Goal: Find specific page/section: Find specific page/section

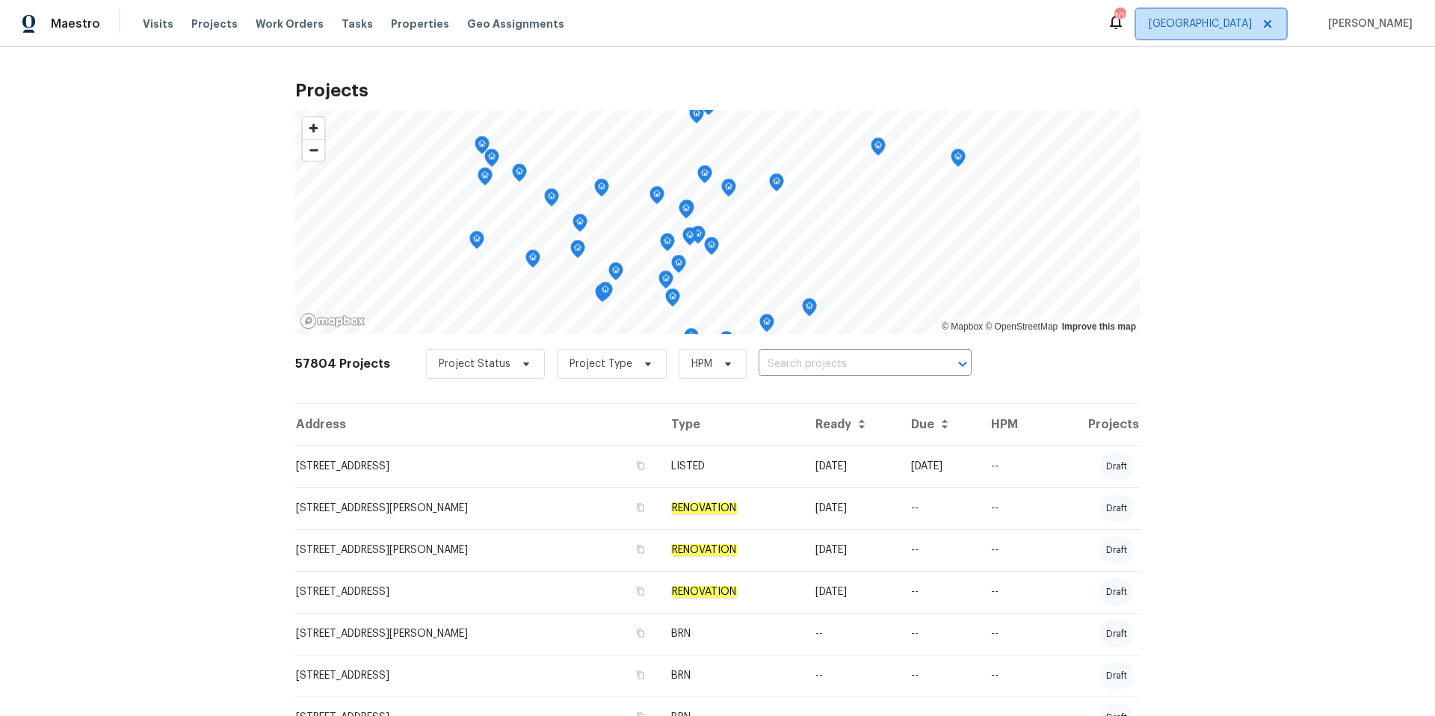
click at [1240, 21] on span "[GEOGRAPHIC_DATA]" at bounding box center [1200, 23] width 103 height 15
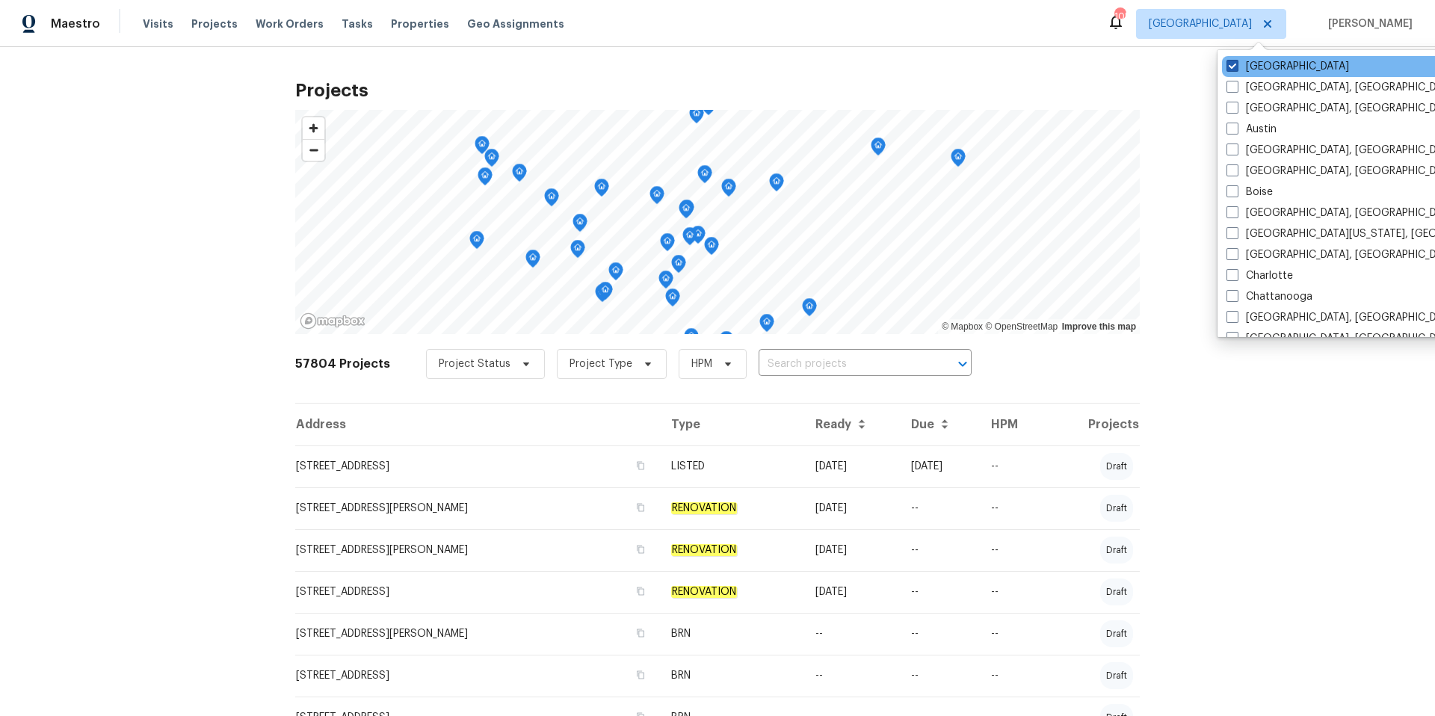
click at [1239, 67] on label "[GEOGRAPHIC_DATA]" at bounding box center [1287, 66] width 123 height 15
click at [1236, 67] on input "[GEOGRAPHIC_DATA]" at bounding box center [1231, 64] width 10 height 10
checkbox input "false"
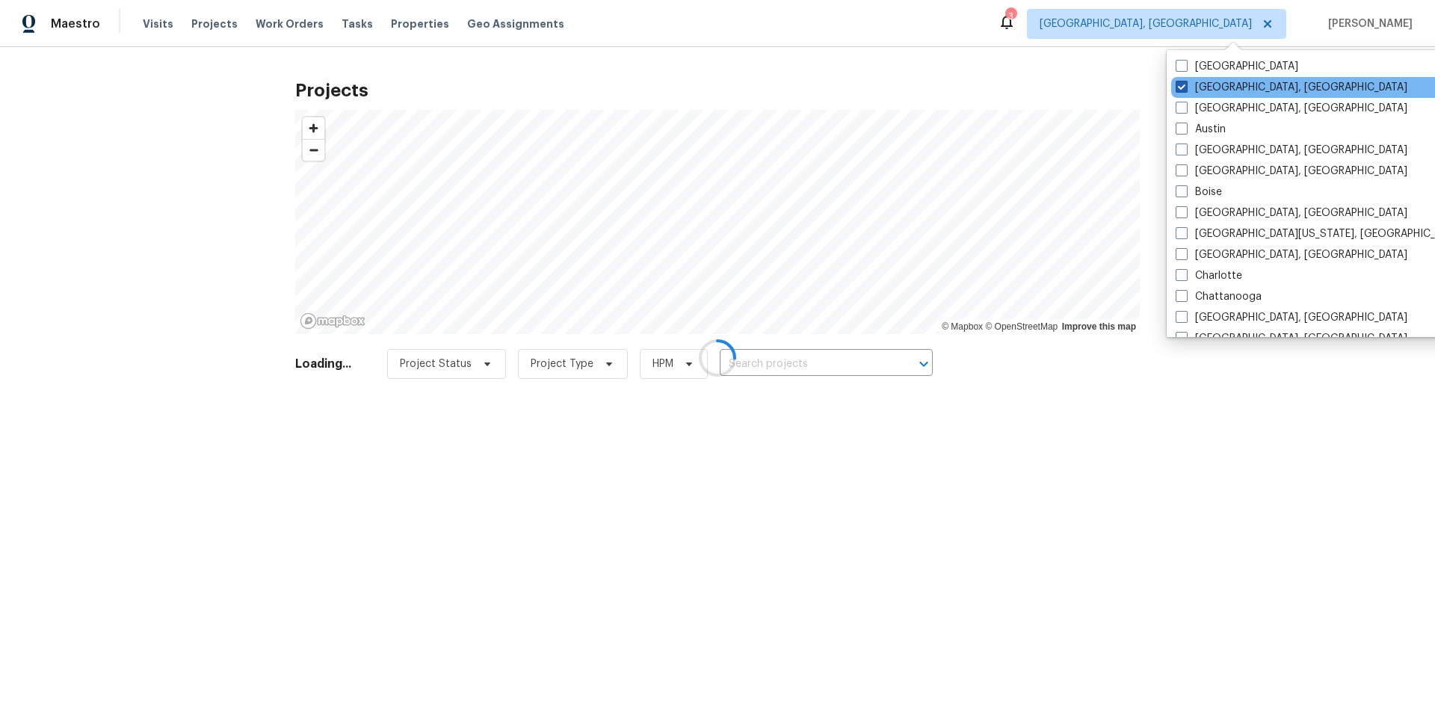
click at [1187, 87] on span at bounding box center [1181, 87] width 12 height 12
click at [1185, 87] on input "[GEOGRAPHIC_DATA], [GEOGRAPHIC_DATA]" at bounding box center [1180, 85] width 10 height 10
click at [1177, 81] on span at bounding box center [1181, 87] width 12 height 12
click at [1177, 81] on input "[GEOGRAPHIC_DATA], [GEOGRAPHIC_DATA]" at bounding box center [1180, 85] width 10 height 10
click at [1182, 86] on span at bounding box center [1181, 87] width 12 height 12
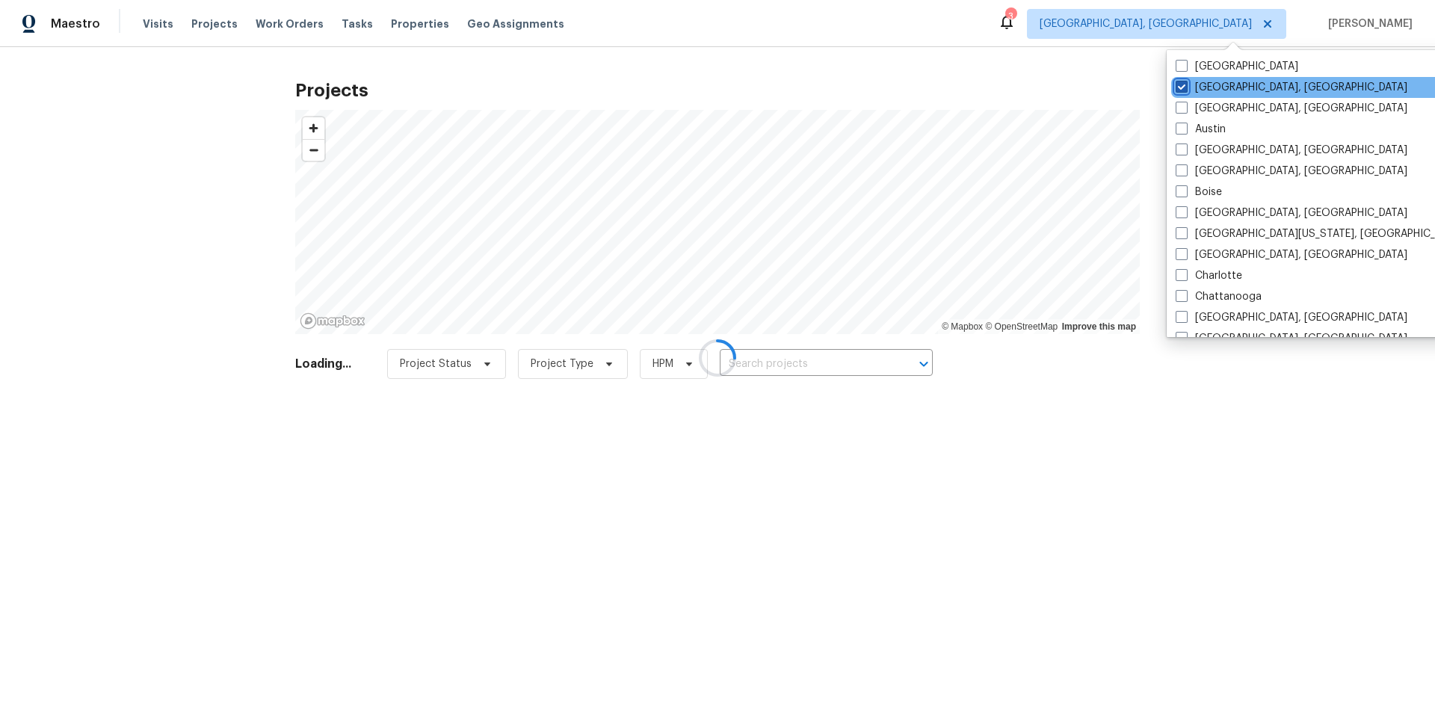
click at [1182, 86] on input "[GEOGRAPHIC_DATA], [GEOGRAPHIC_DATA]" at bounding box center [1180, 85] width 10 height 10
checkbox input "true"
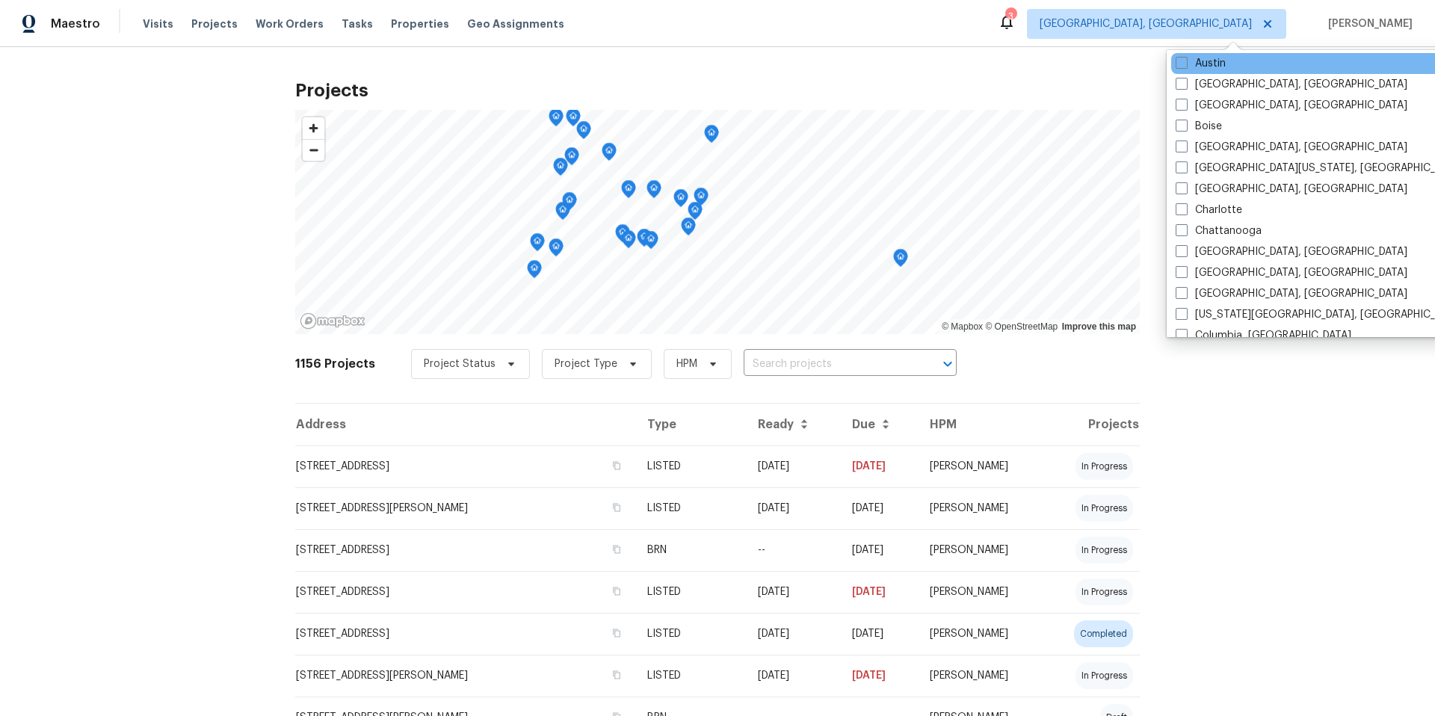
scroll to position [71, 0]
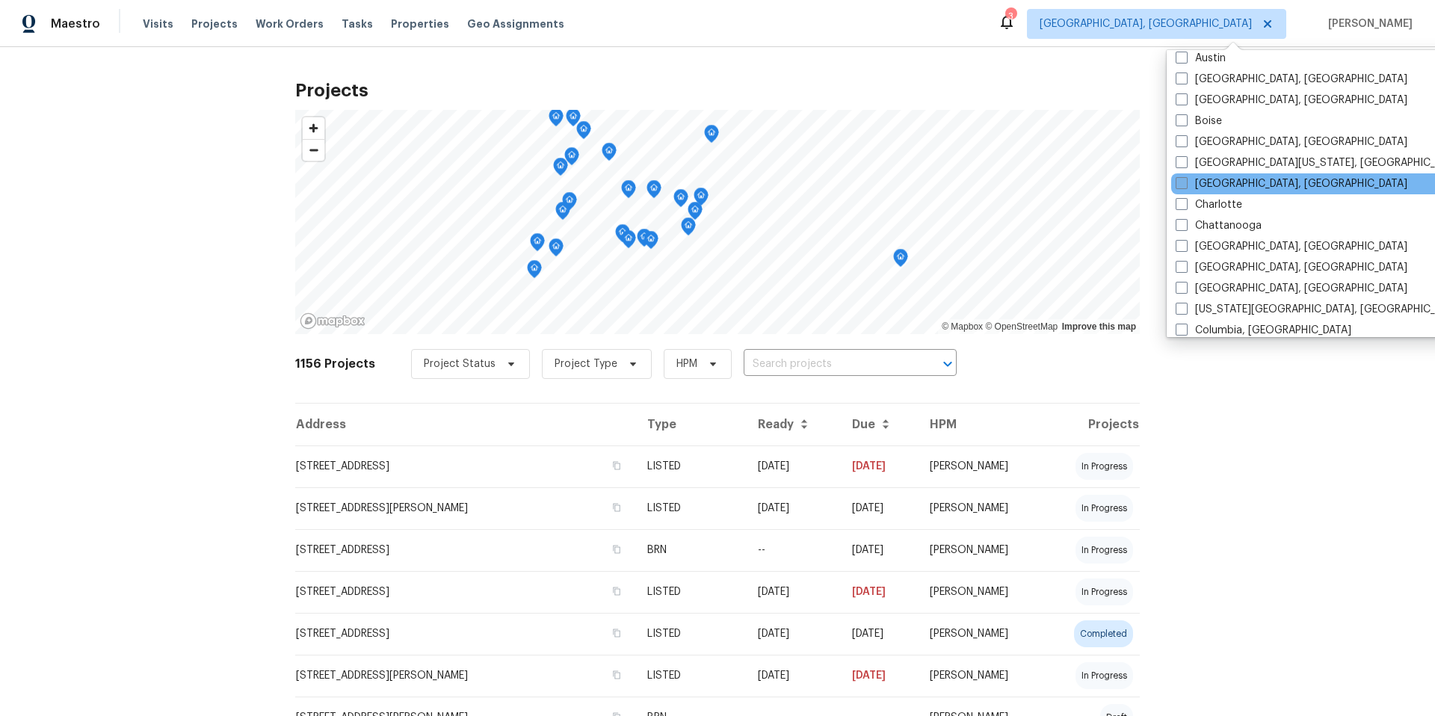
click at [1183, 184] on span at bounding box center [1181, 183] width 12 height 12
click at [1183, 184] on input "[GEOGRAPHIC_DATA], [GEOGRAPHIC_DATA]" at bounding box center [1180, 181] width 10 height 10
checkbox input "true"
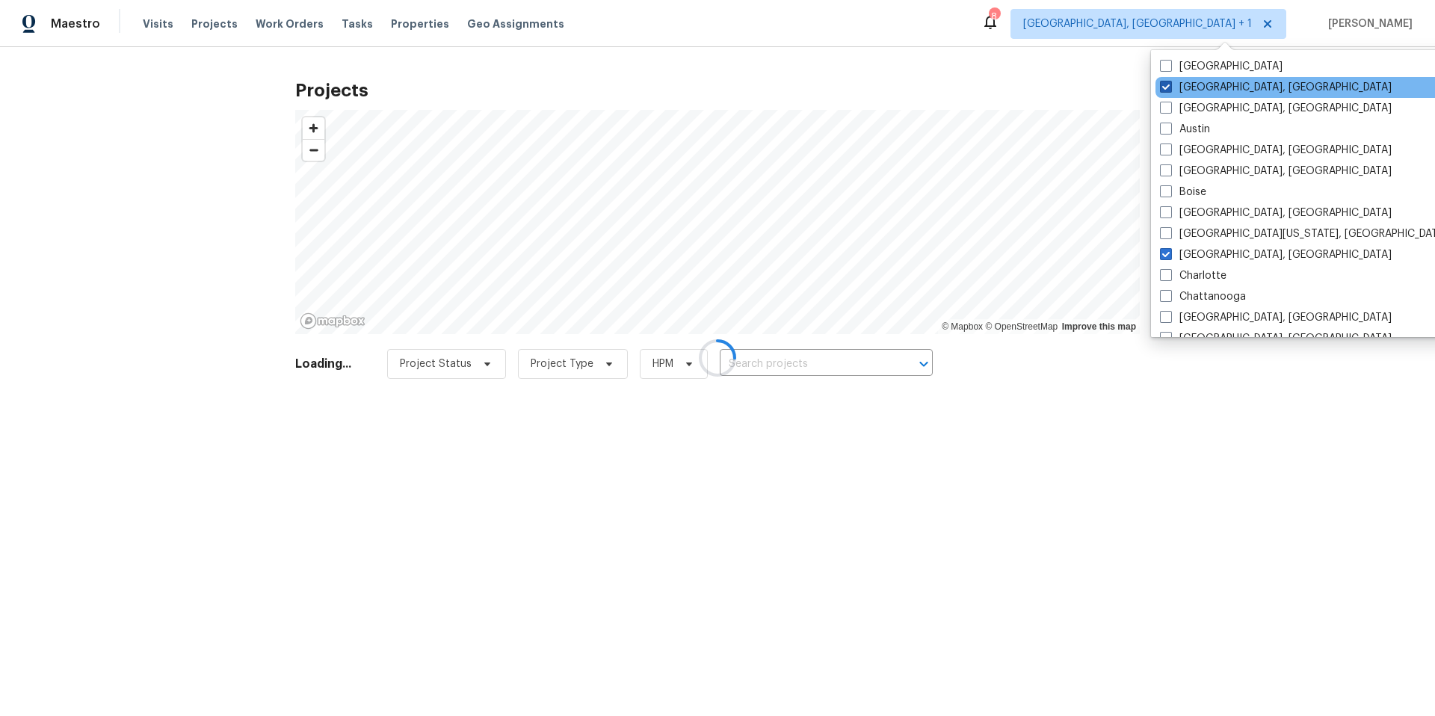
click at [1161, 86] on span at bounding box center [1166, 87] width 12 height 12
click at [1161, 86] on input "[GEOGRAPHIC_DATA], [GEOGRAPHIC_DATA]" at bounding box center [1165, 85] width 10 height 10
checkbox input "false"
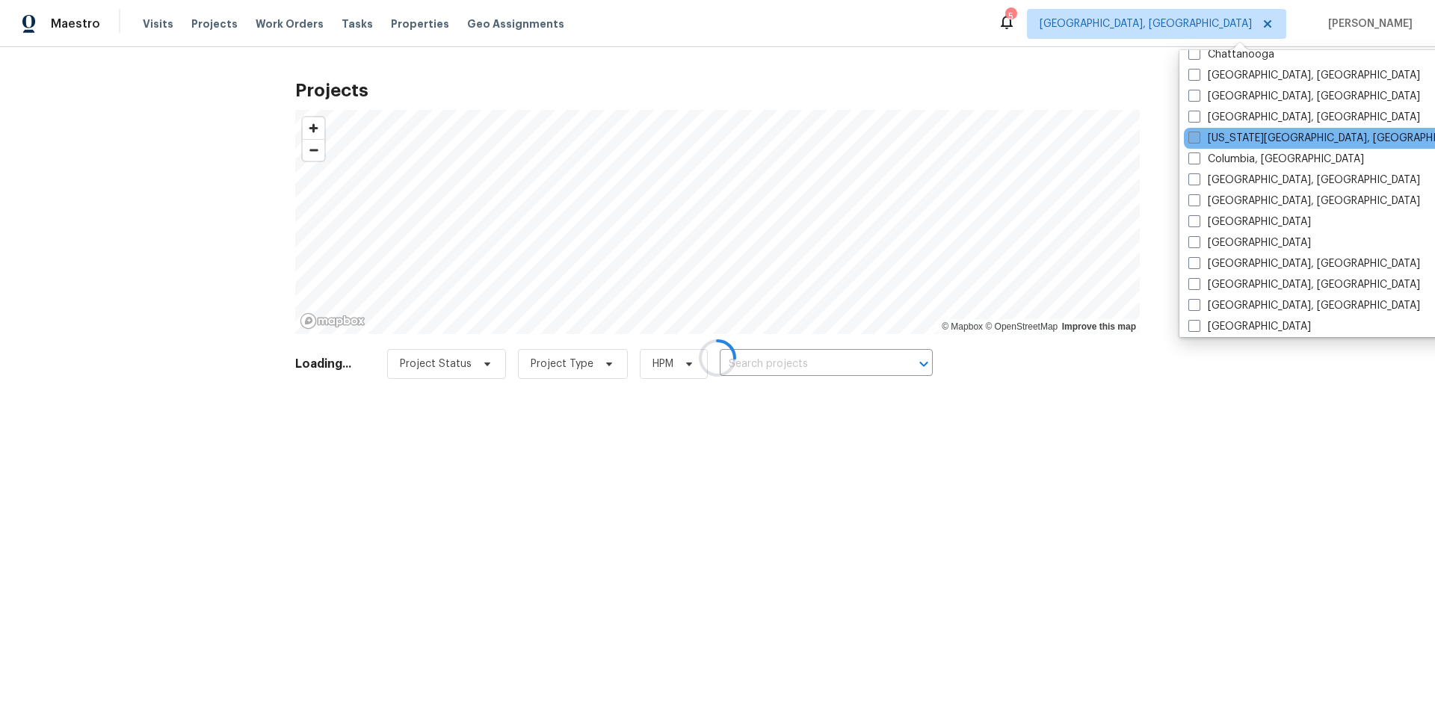
scroll to position [244, 0]
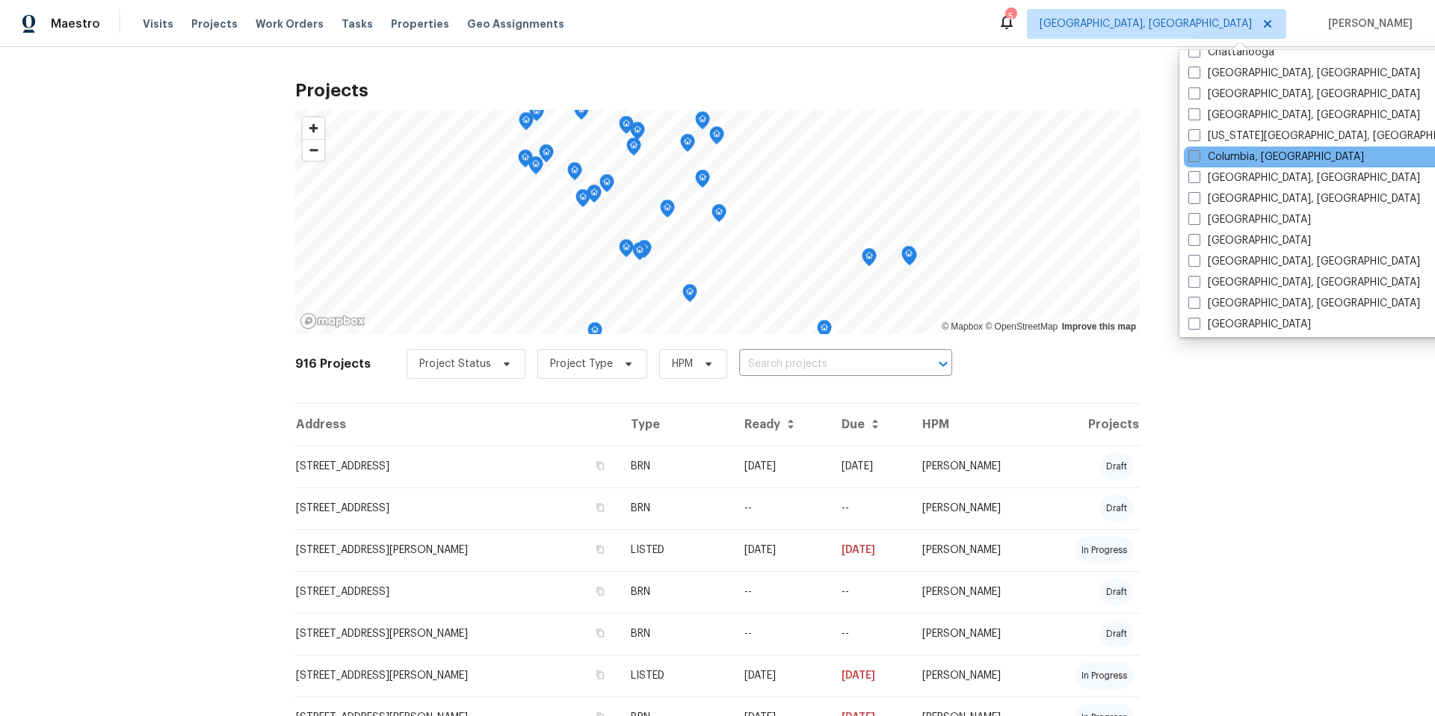
click at [1193, 156] on span at bounding box center [1194, 156] width 12 height 12
click at [1193, 156] on input "Columbia, [GEOGRAPHIC_DATA]" at bounding box center [1193, 154] width 10 height 10
checkbox input "true"
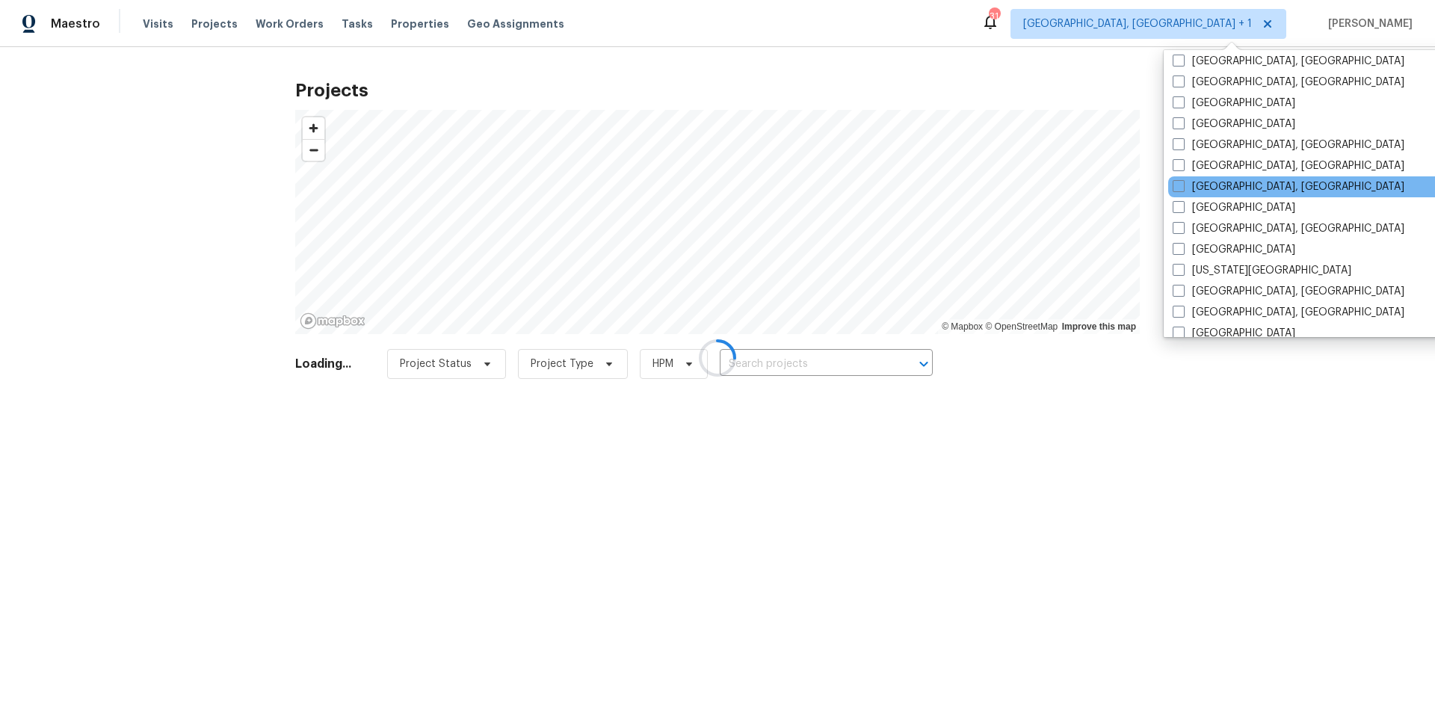
scroll to position [363, 0]
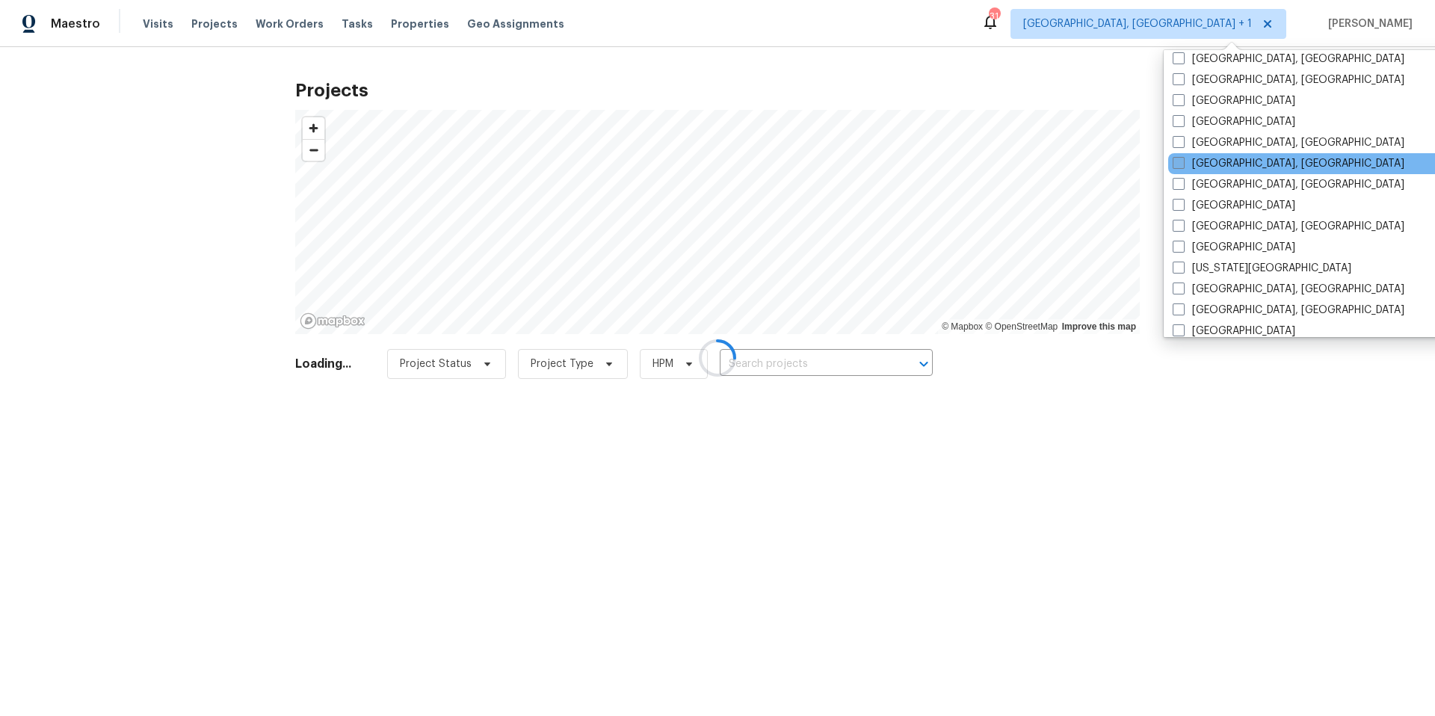
click at [1183, 163] on span at bounding box center [1178, 163] width 12 height 12
click at [1182, 163] on input "[GEOGRAPHIC_DATA], [GEOGRAPHIC_DATA]" at bounding box center [1177, 161] width 10 height 10
checkbox input "true"
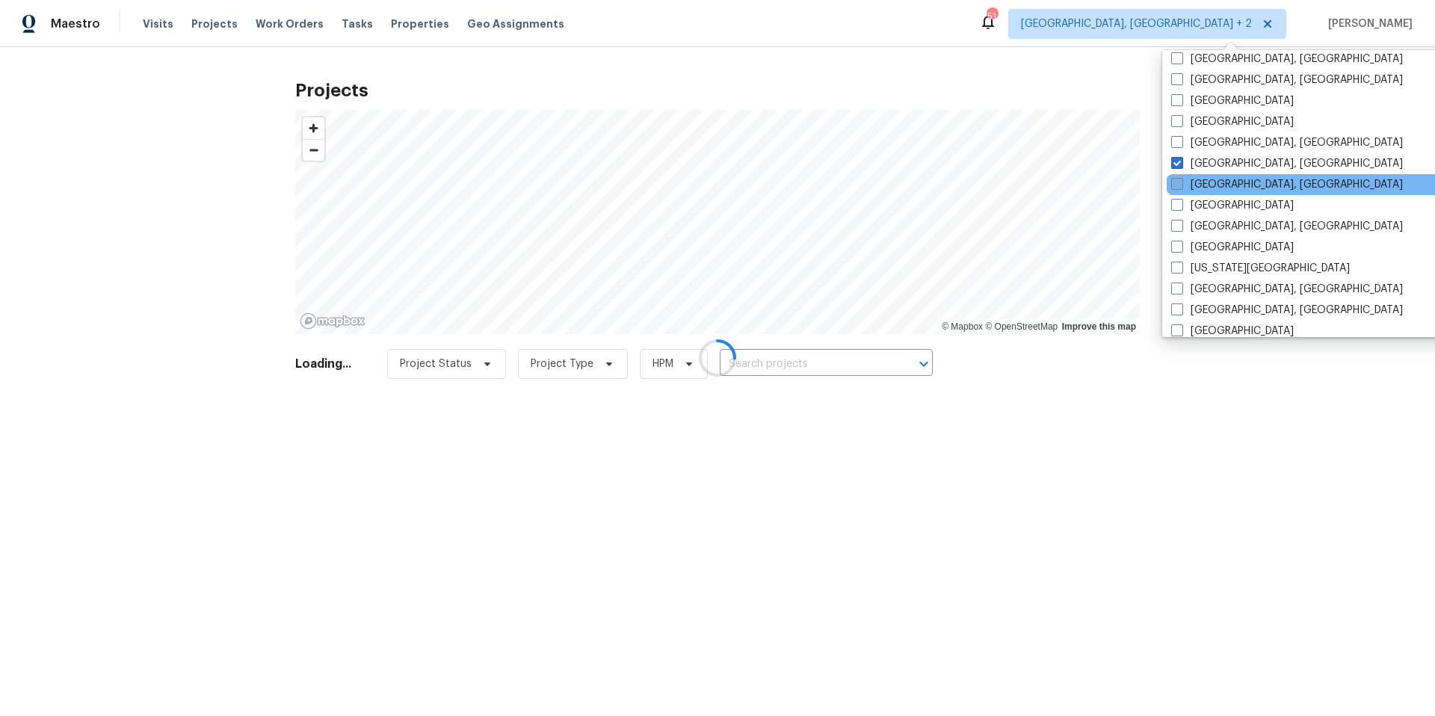
click at [1179, 181] on span at bounding box center [1177, 184] width 12 height 12
click at [1179, 181] on input "[GEOGRAPHIC_DATA], [GEOGRAPHIC_DATA]" at bounding box center [1176, 182] width 10 height 10
checkbox input "true"
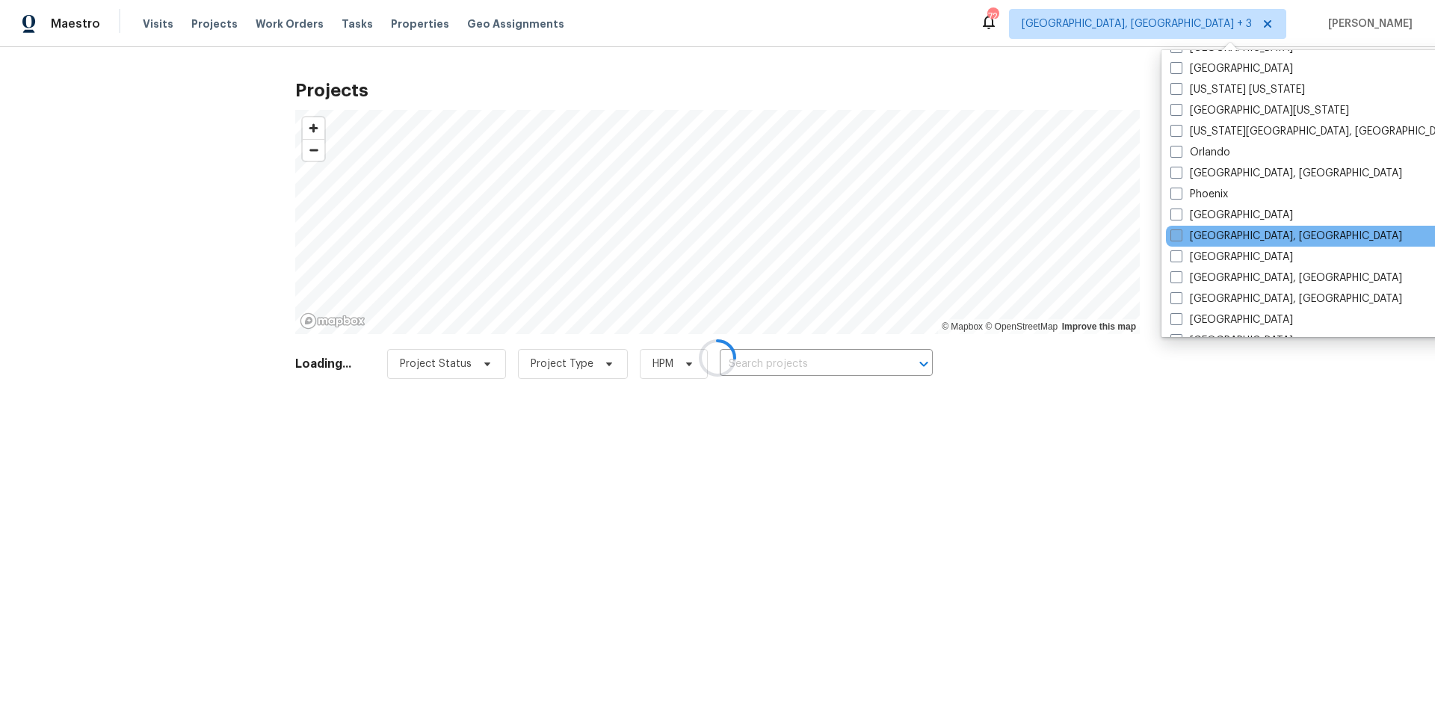
scroll to position [769, 0]
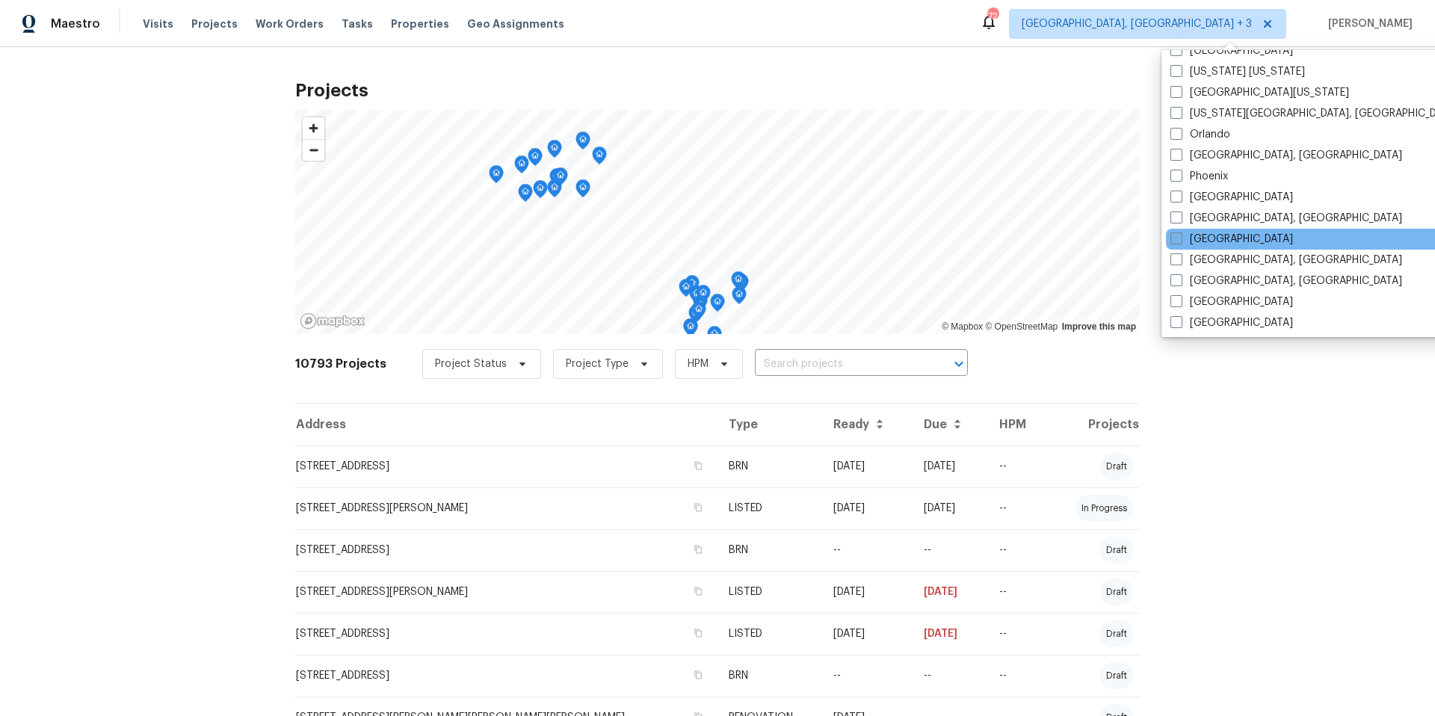
click at [1175, 241] on span at bounding box center [1176, 238] width 12 height 12
click at [1175, 241] on input "[GEOGRAPHIC_DATA]" at bounding box center [1175, 237] width 10 height 10
checkbox input "true"
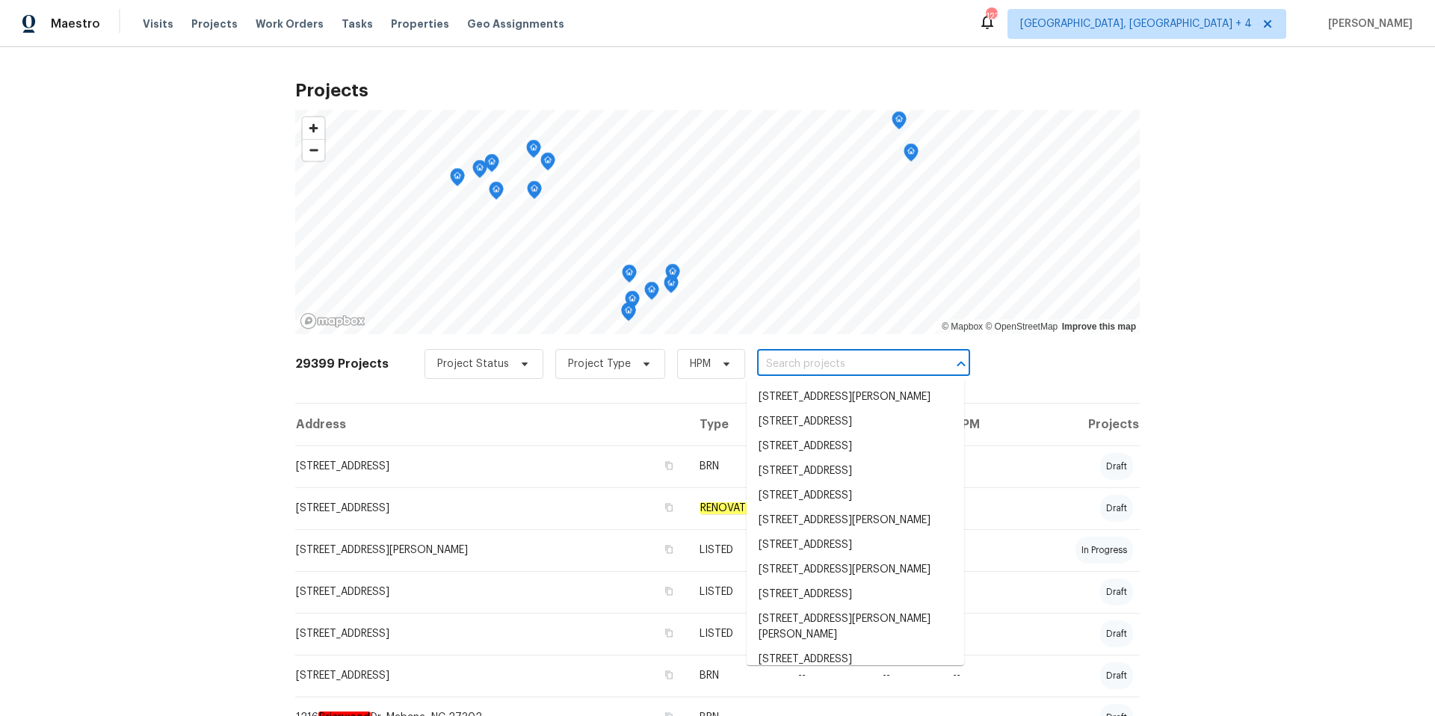
drag, startPoint x: 775, startPoint y: 374, endPoint x: 779, endPoint y: 364, distance: 11.4
click at [775, 374] on input "text" at bounding box center [842, 364] width 171 height 23
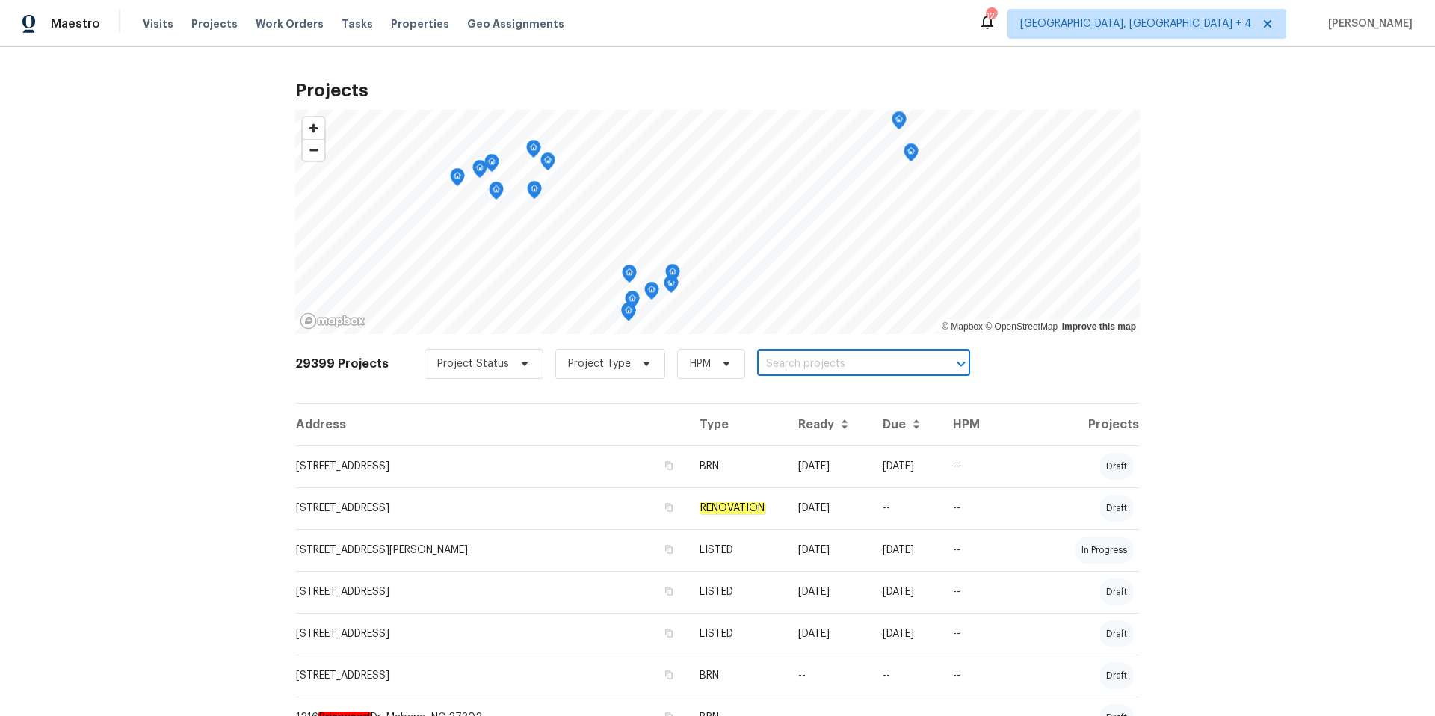
paste input "[STREET_ADDRESS][PERSON_NAME]"
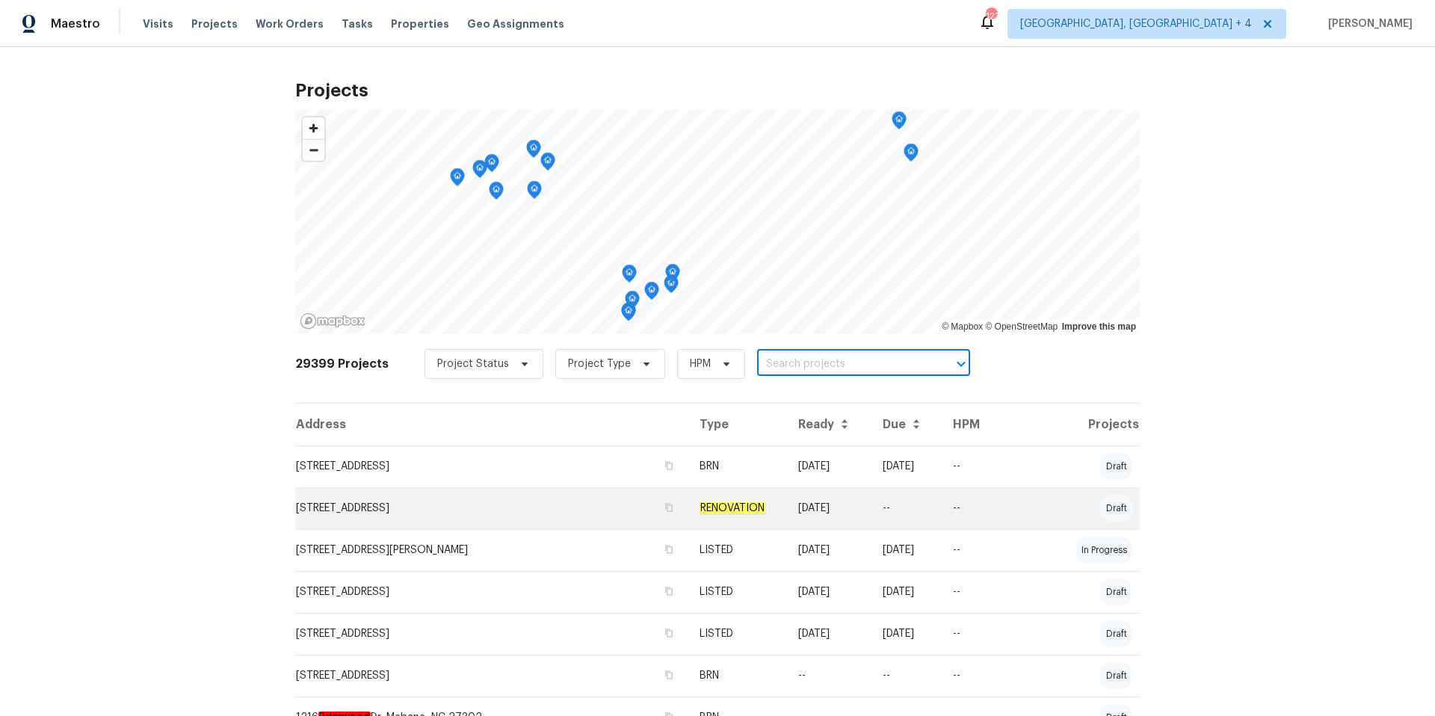
type input "[STREET_ADDRESS][PERSON_NAME]"
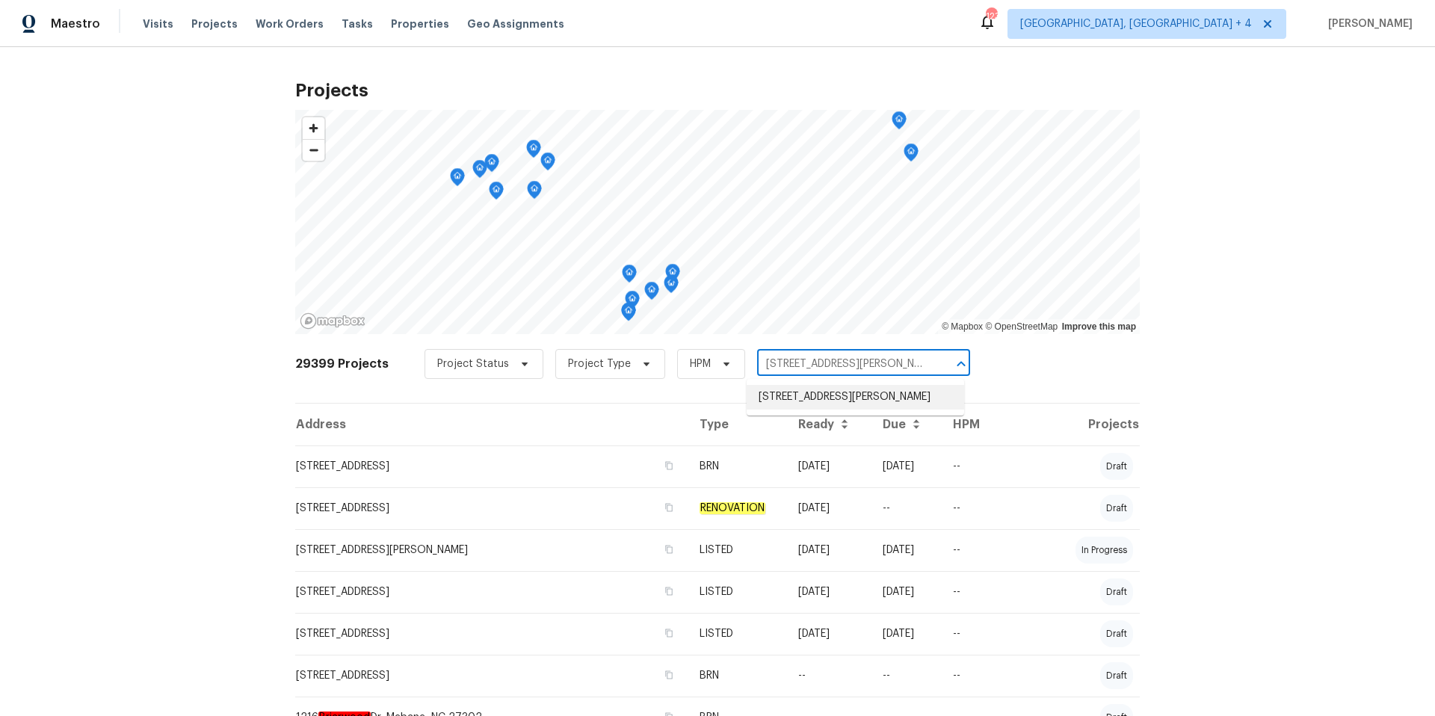
click at [803, 397] on li "[STREET_ADDRESS][PERSON_NAME]" at bounding box center [855, 397] width 217 height 25
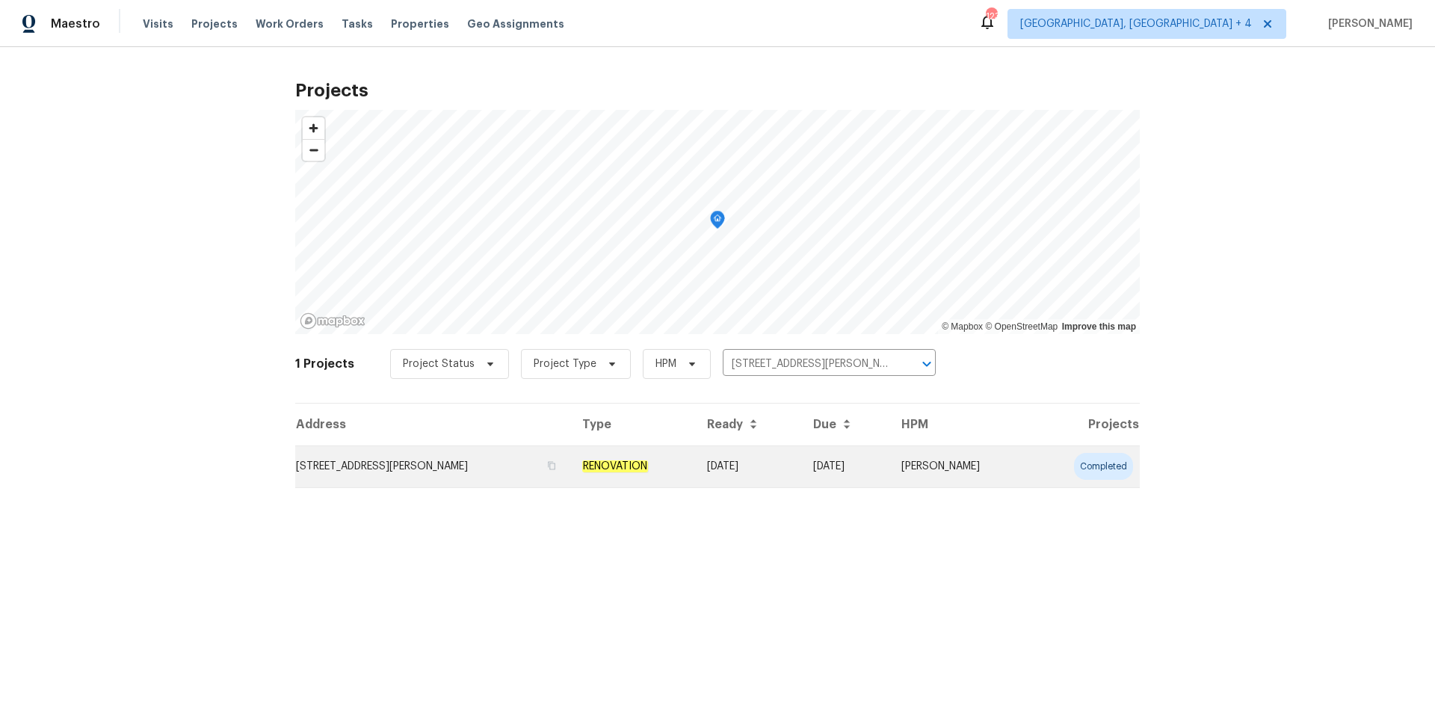
click at [402, 464] on td "[STREET_ADDRESS][PERSON_NAME]" at bounding box center [432, 466] width 275 height 42
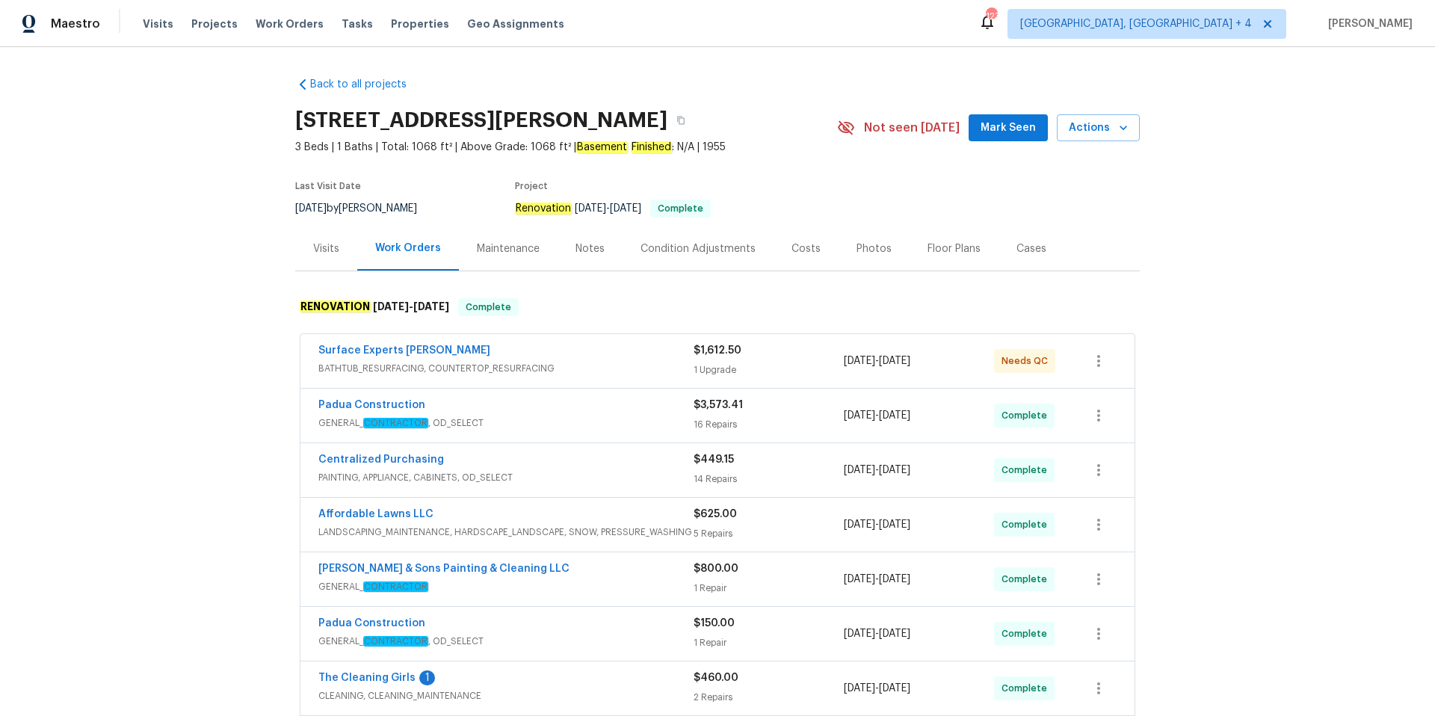
click at [676, 361] on span "BATHTUB_RESURFACING, COUNTERTOP_RESURFACING" at bounding box center [505, 368] width 375 height 15
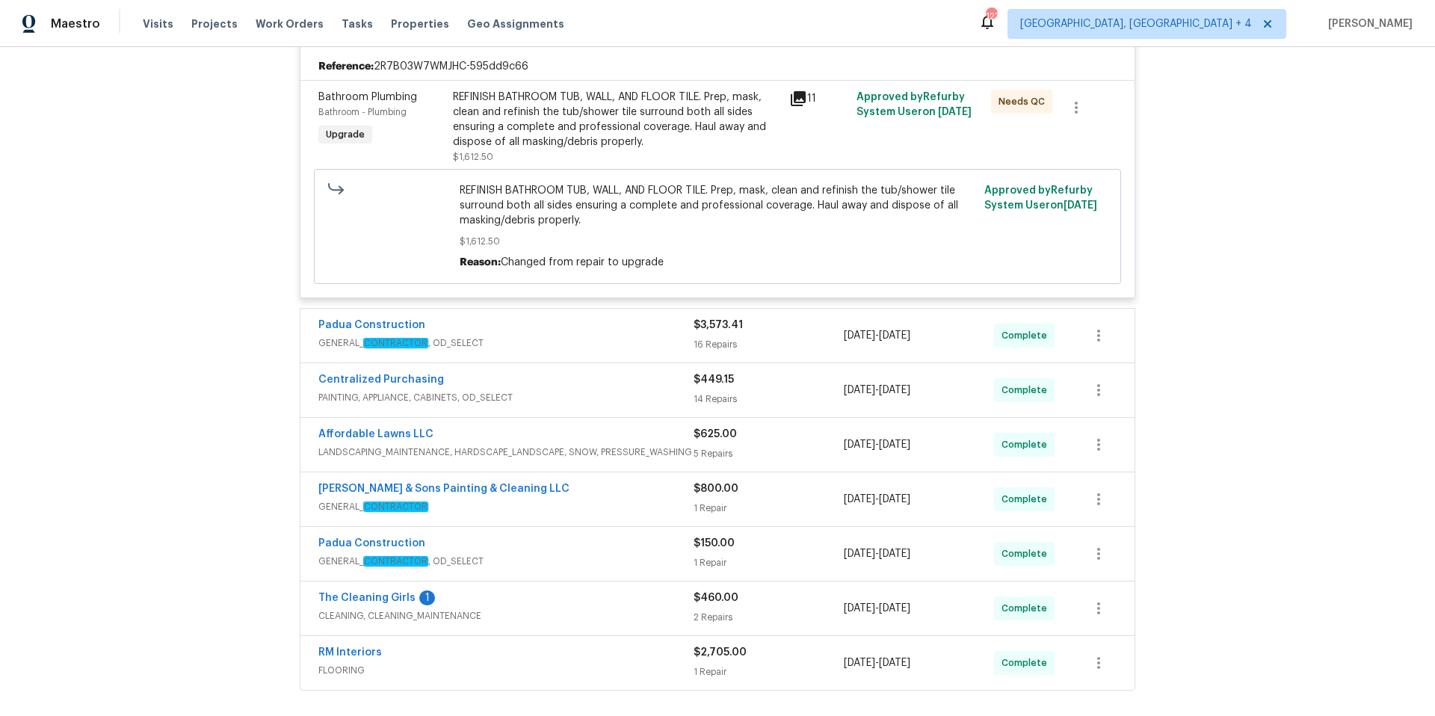
scroll to position [409, 0]
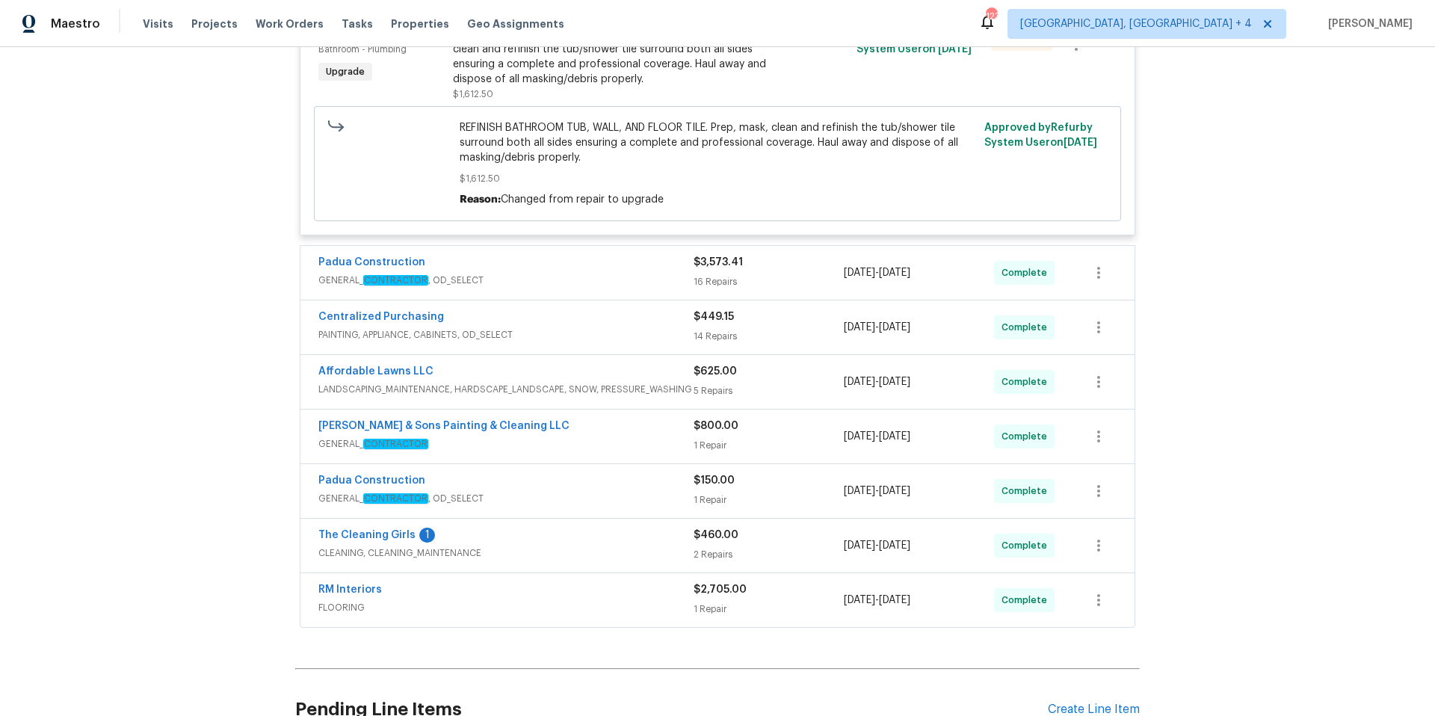
click at [666, 271] on div "Padua Construction" at bounding box center [505, 264] width 375 height 18
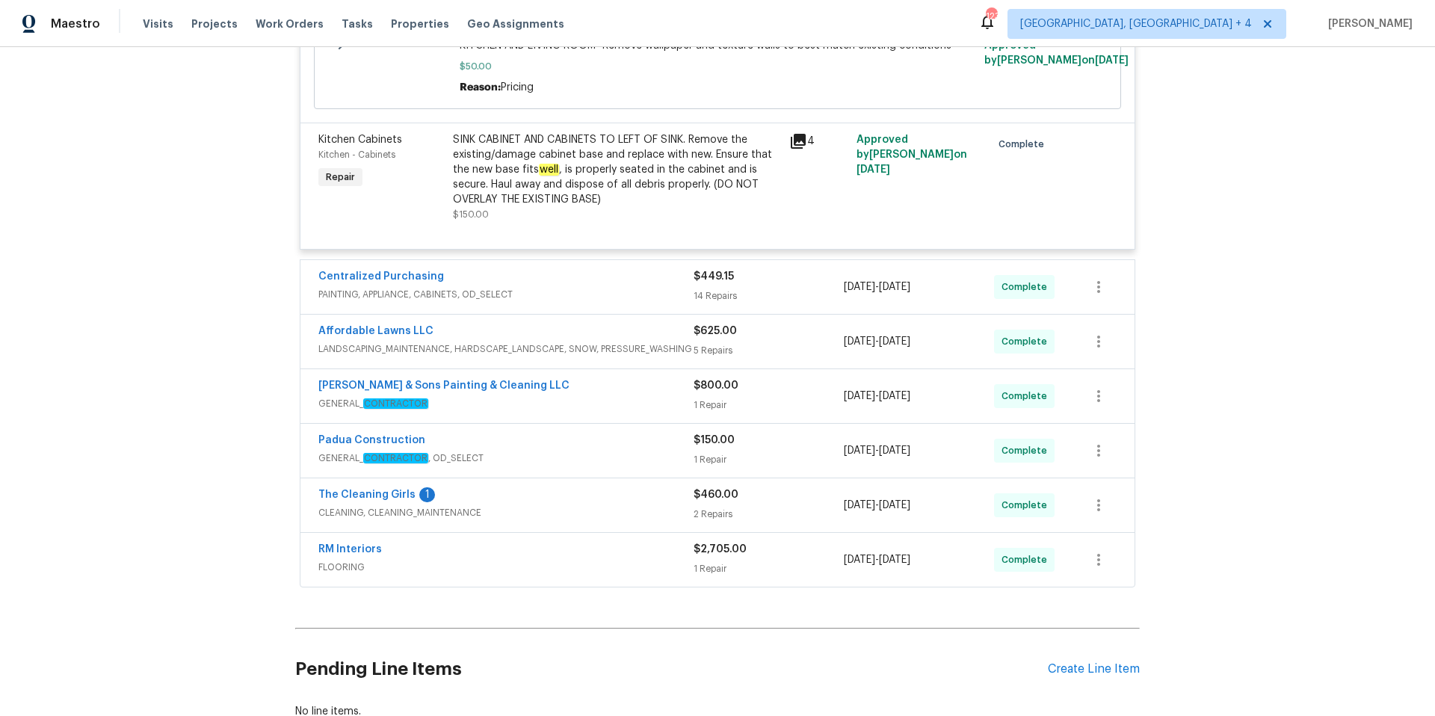
scroll to position [2585, 0]
click at [629, 286] on div "Centralized Purchasing" at bounding box center [505, 277] width 375 height 18
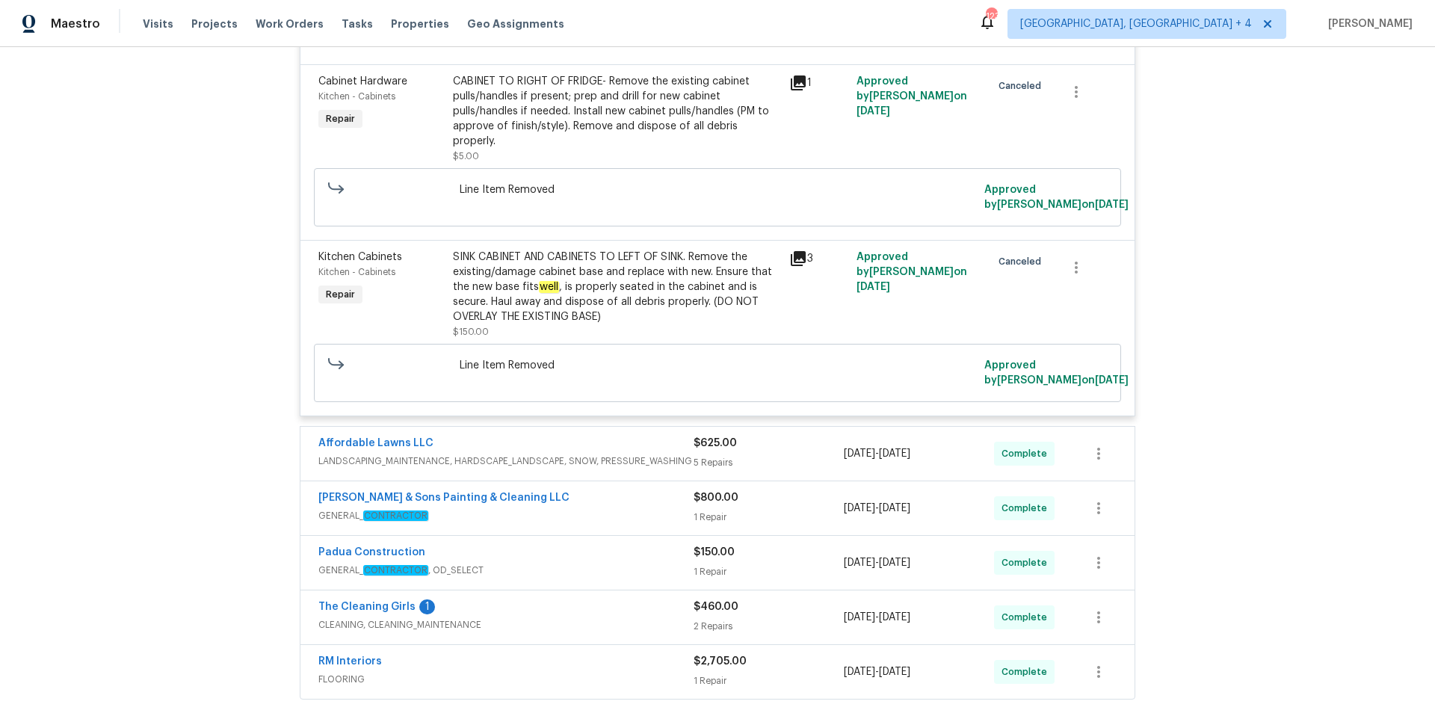
scroll to position [4866, 0]
click at [631, 452] on span "LANDSCAPING_MAINTENANCE, HARDSCAPE_LANDSCAPE, SNOW, PRESSURE_WASHING" at bounding box center [505, 458] width 375 height 15
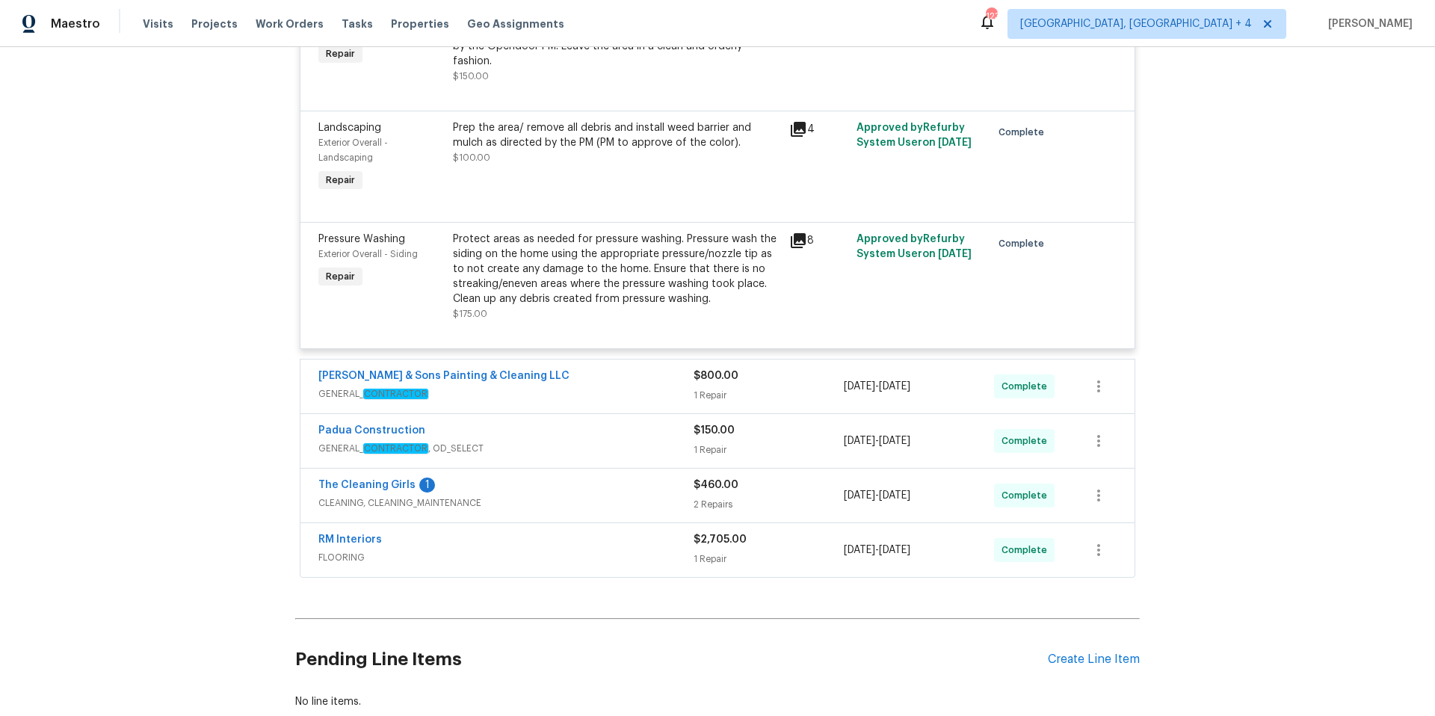
scroll to position [5653, 0]
click at [597, 388] on span "GENERAL_ CONTRACTOR" at bounding box center [505, 395] width 375 height 15
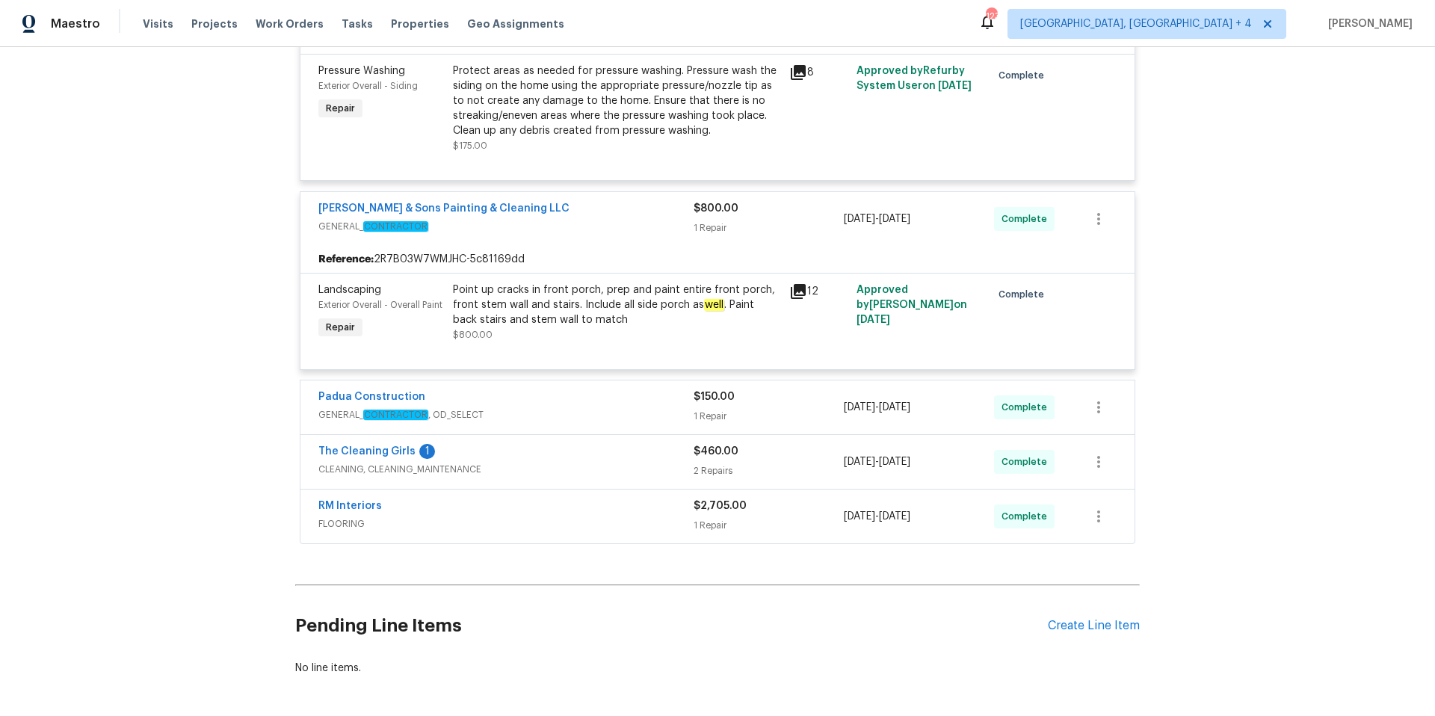
scroll to position [5824, 0]
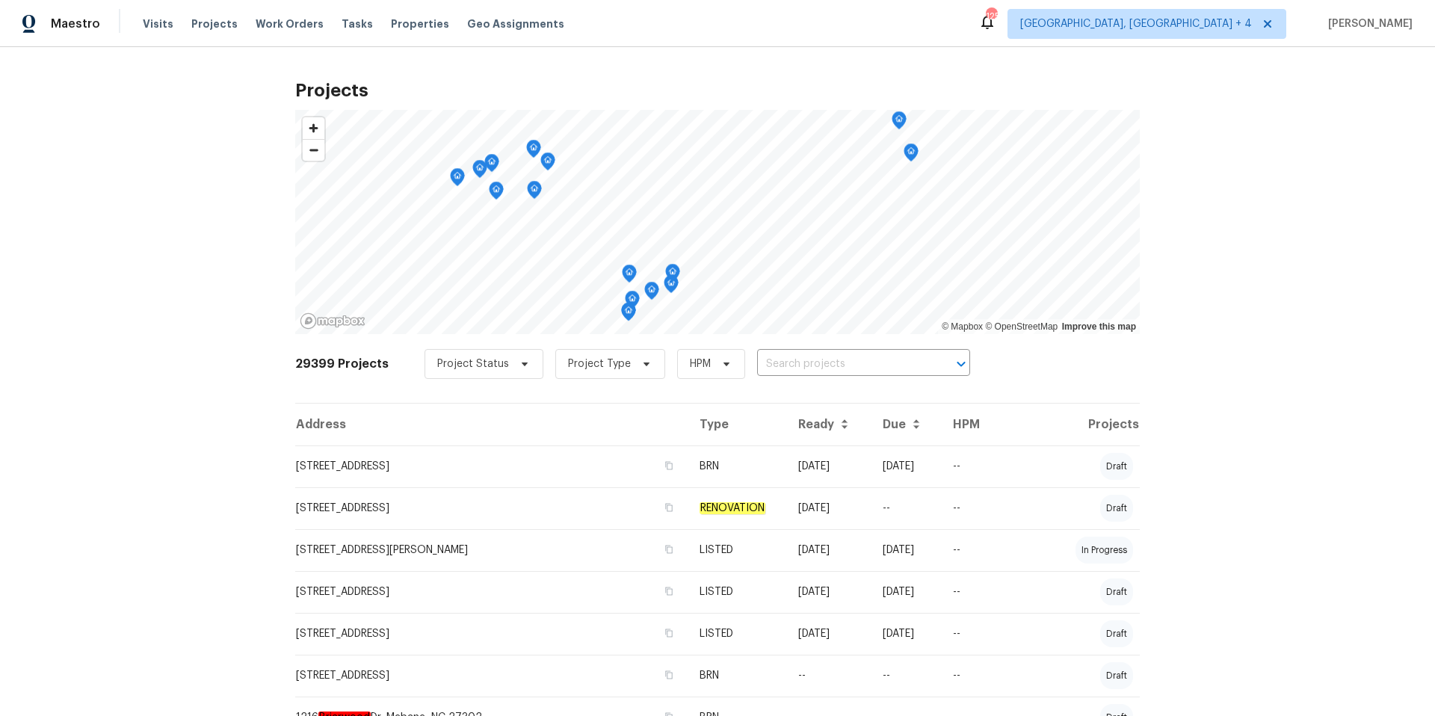
click at [781, 362] on input "text" at bounding box center [842, 364] width 171 height 23
paste input "[STREET_ADDRESS]"
type input "[STREET_ADDRESS]"
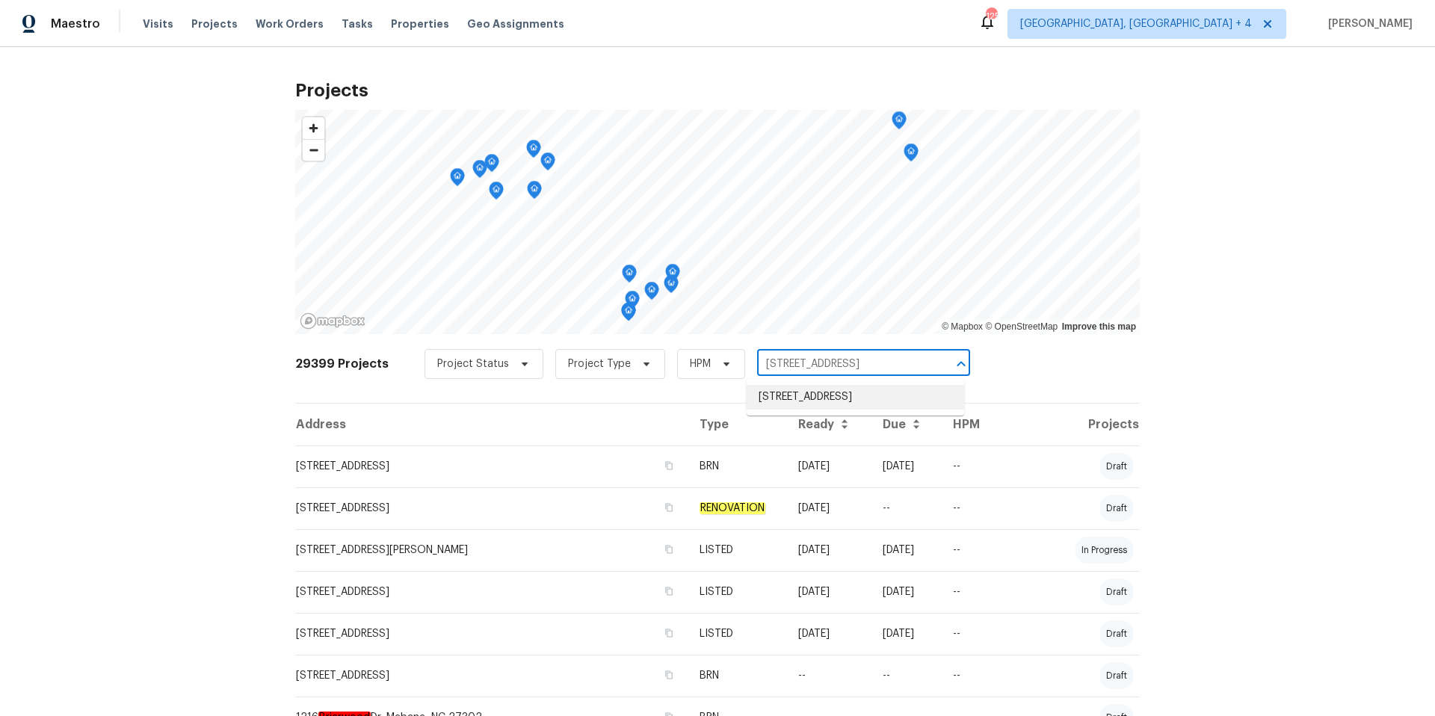
click at [808, 396] on li "[STREET_ADDRESS]" at bounding box center [855, 397] width 217 height 25
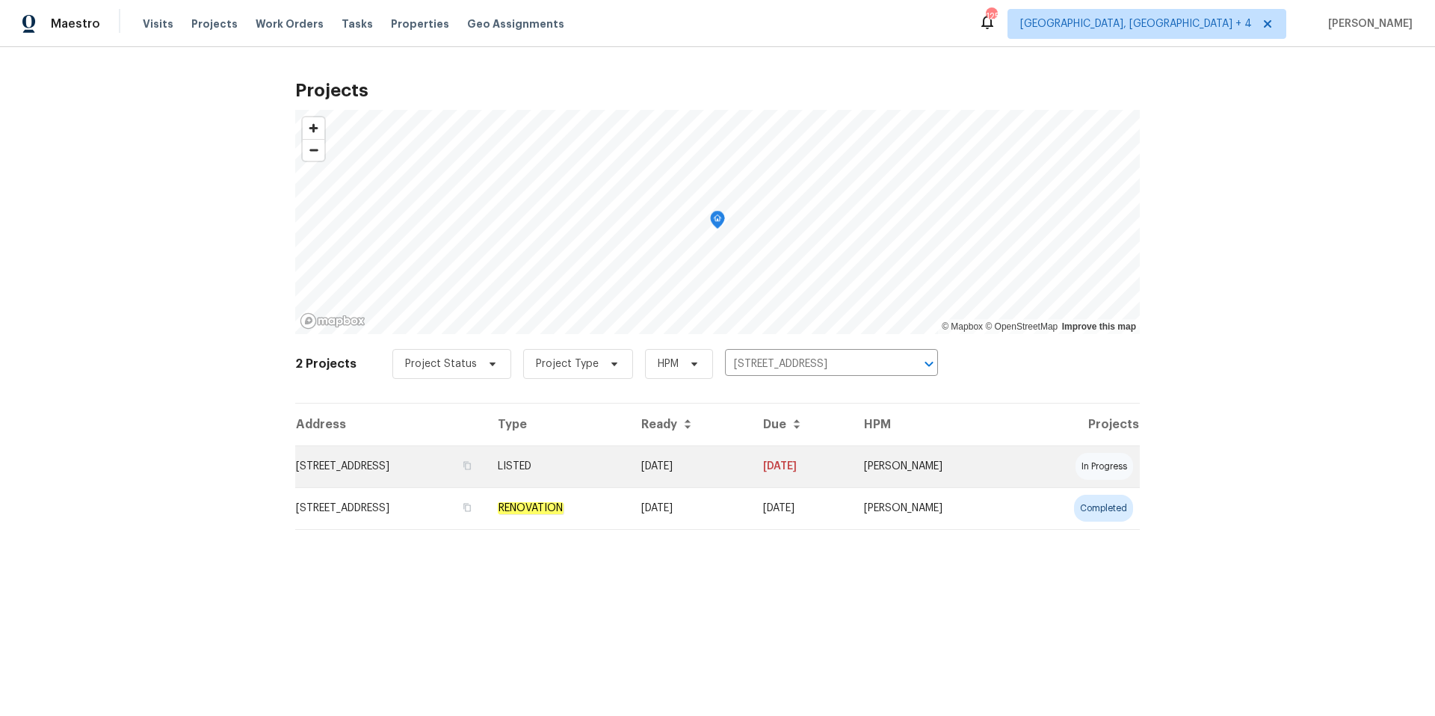
click at [422, 461] on td "[STREET_ADDRESS]" at bounding box center [390, 466] width 191 height 42
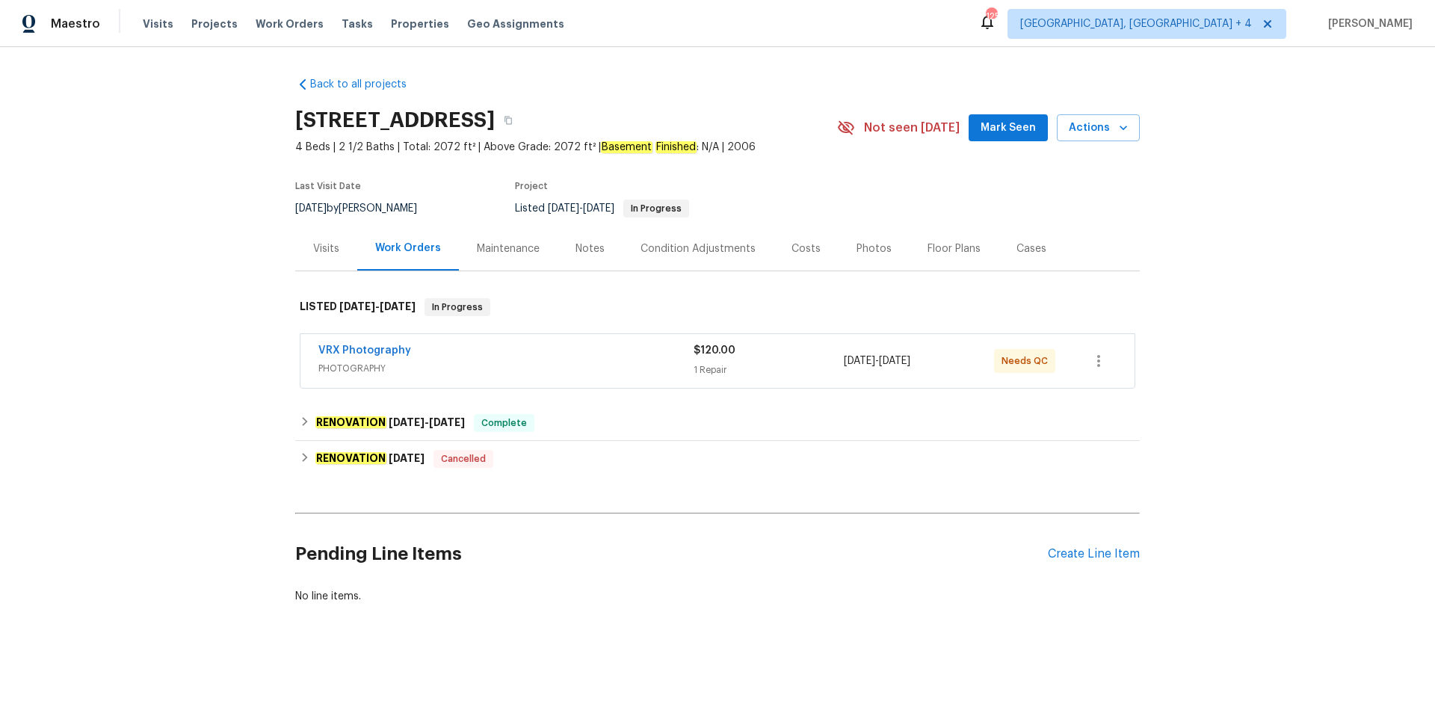
click at [867, 245] on div "Photos" at bounding box center [873, 248] width 35 height 15
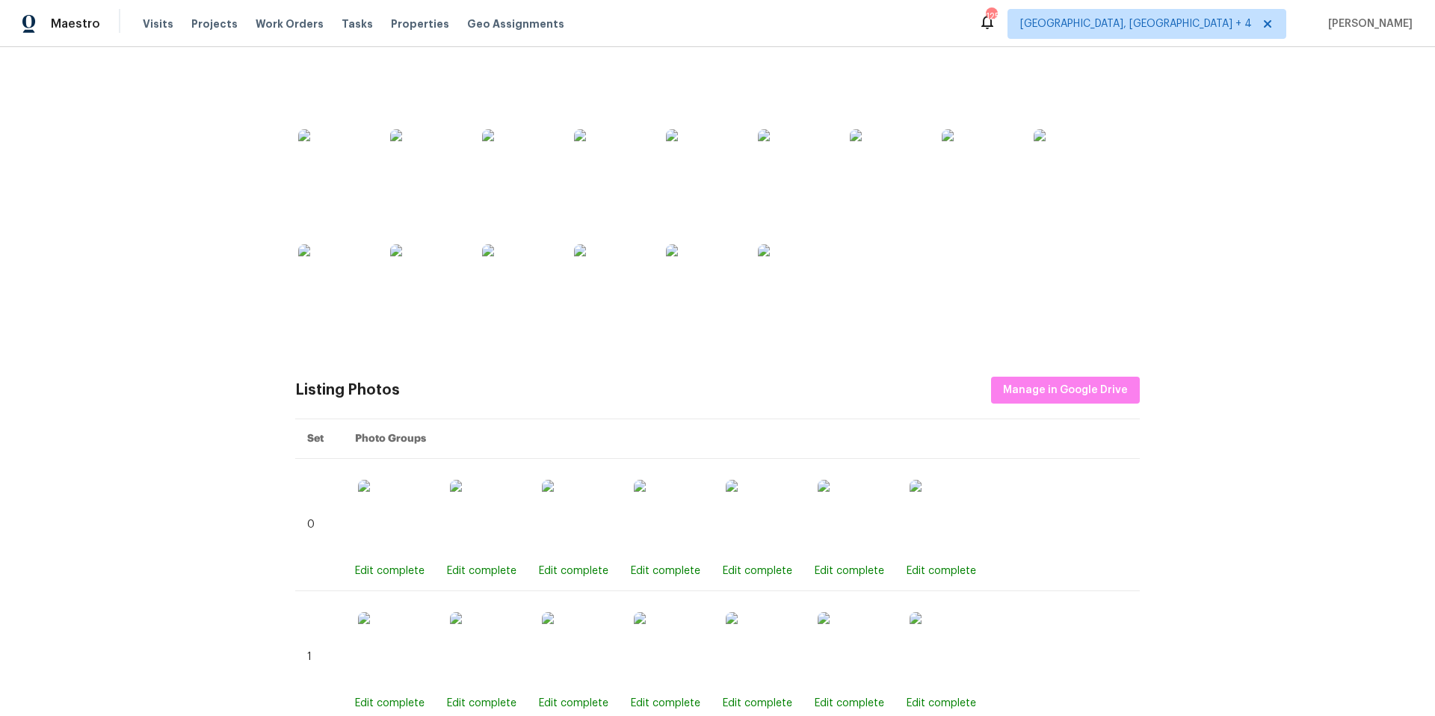
scroll to position [461, 0]
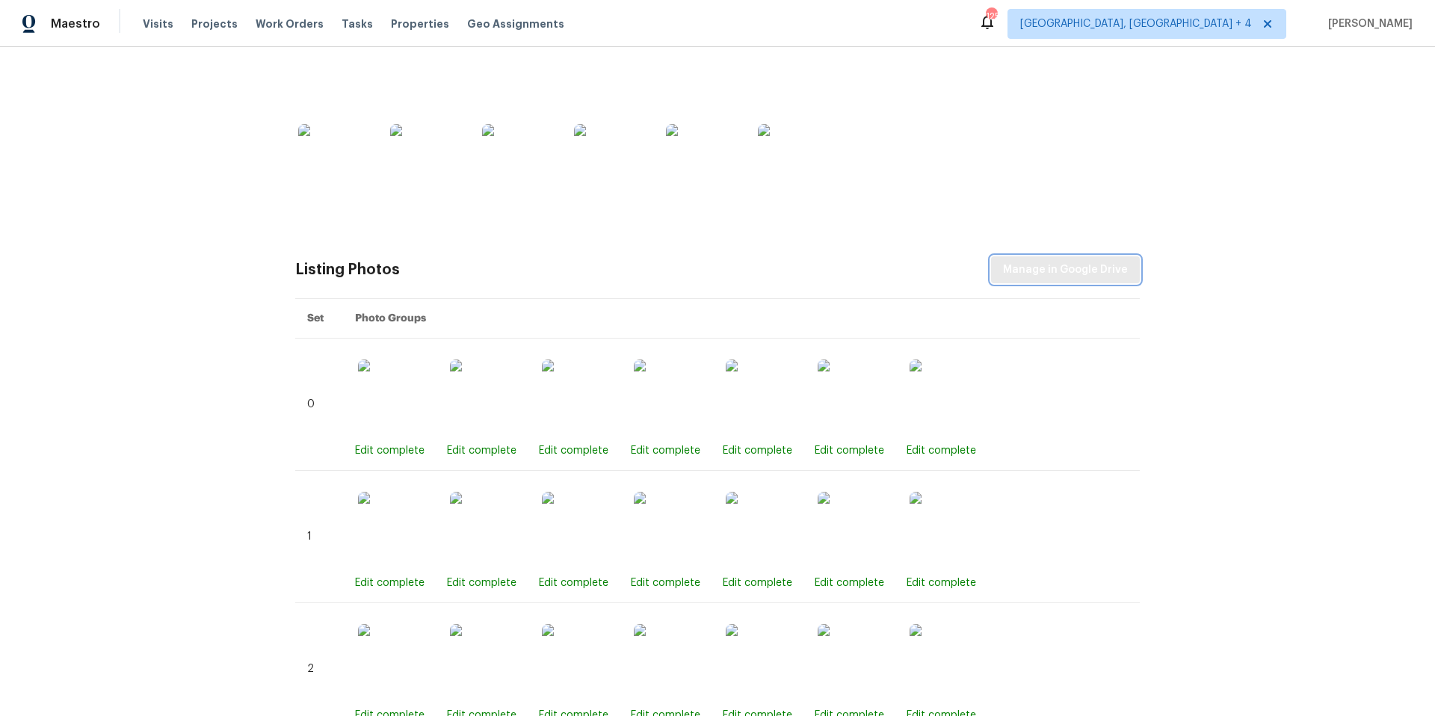
click at [1058, 270] on span "Manage in Google Drive" at bounding box center [1065, 270] width 125 height 19
